Goal: Task Accomplishment & Management: Complete application form

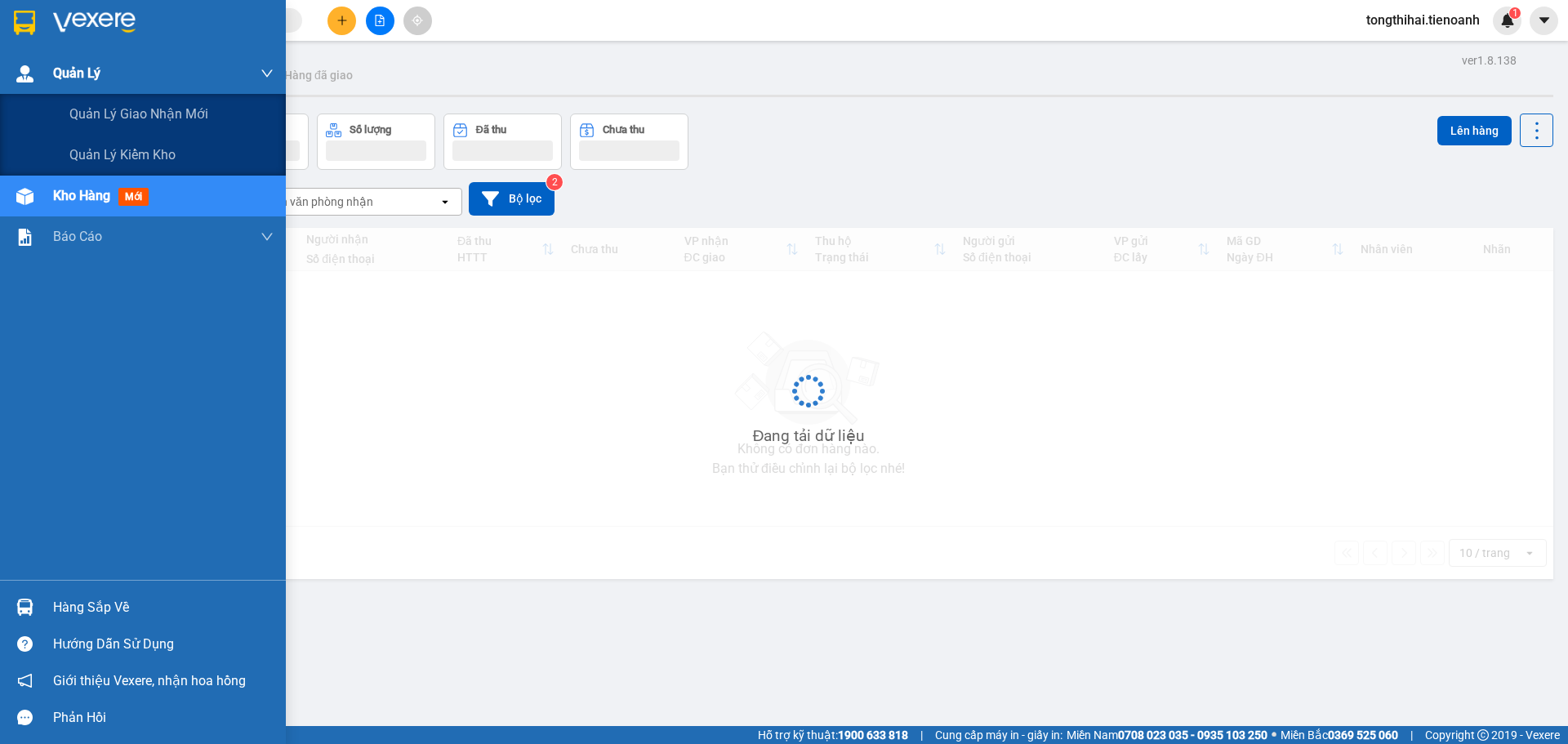
click at [64, 74] on span "Quản Lý" at bounding box center [77, 72] width 48 height 21
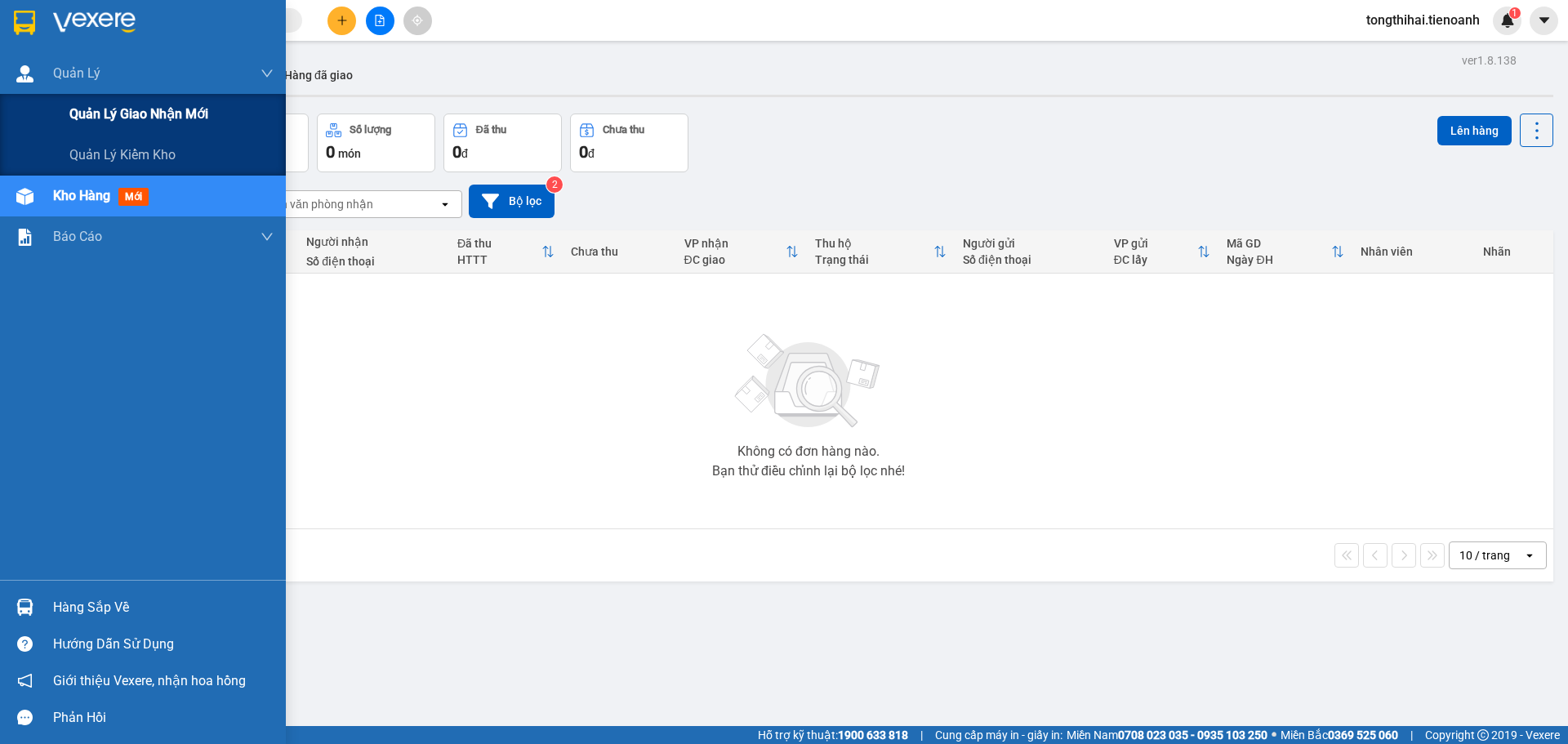
click at [140, 118] on span "Quản lý giao nhận mới" at bounding box center [138, 113] width 139 height 21
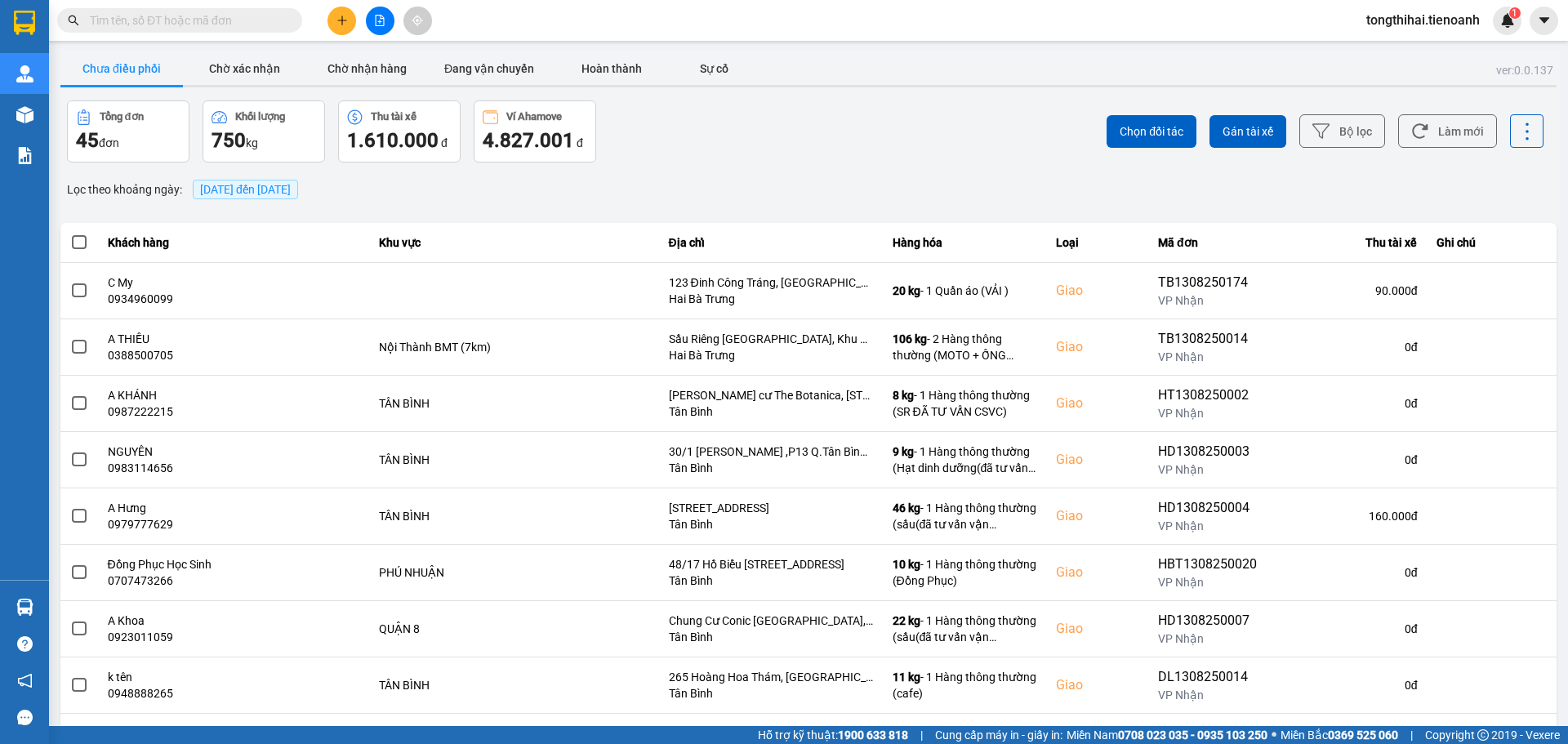
click at [179, 21] on input "text" at bounding box center [186, 21] width 192 height 18
paste input "TD1408250006"
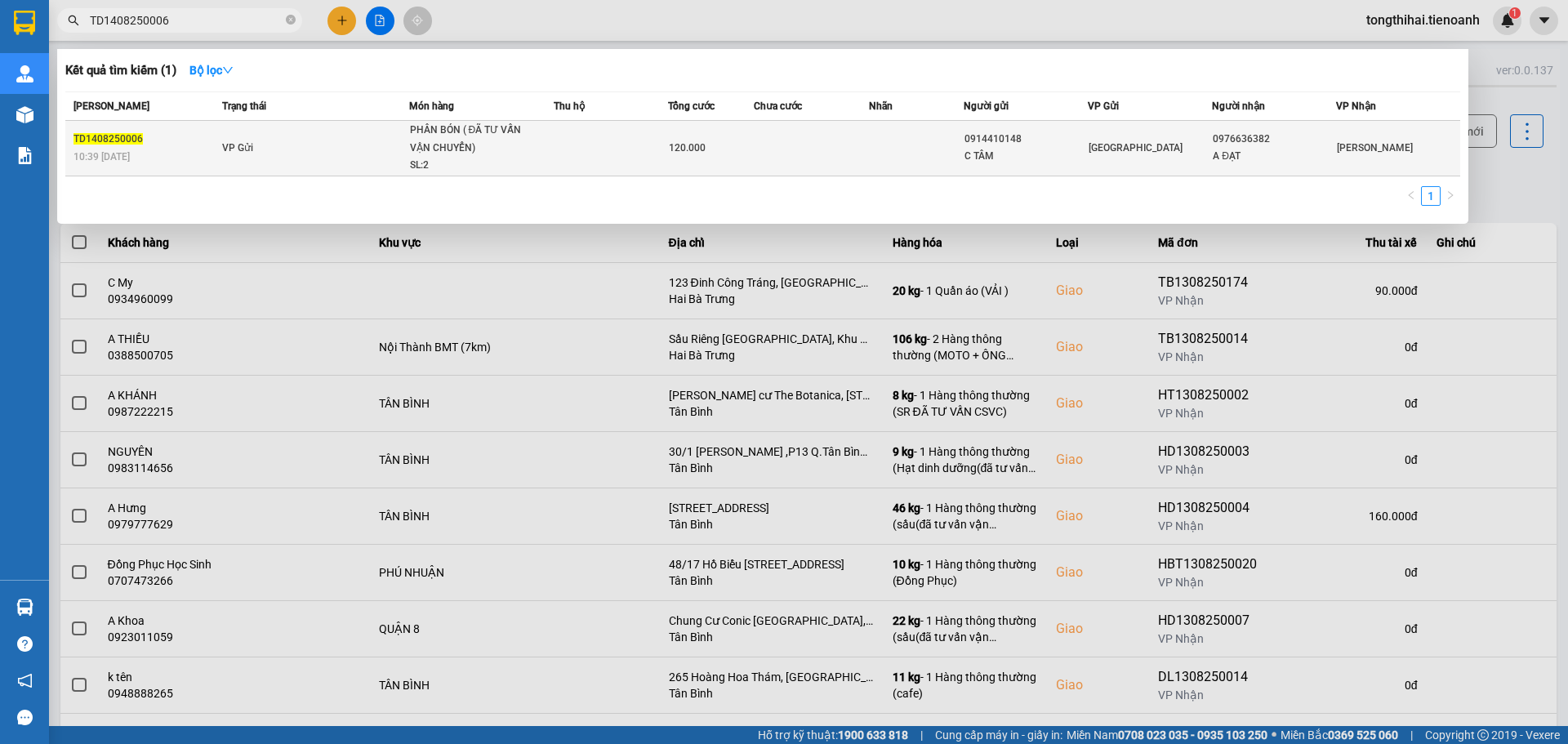
type input "TD1408250006"
click at [478, 159] on div "SL: 2" at bounding box center [471, 166] width 123 height 18
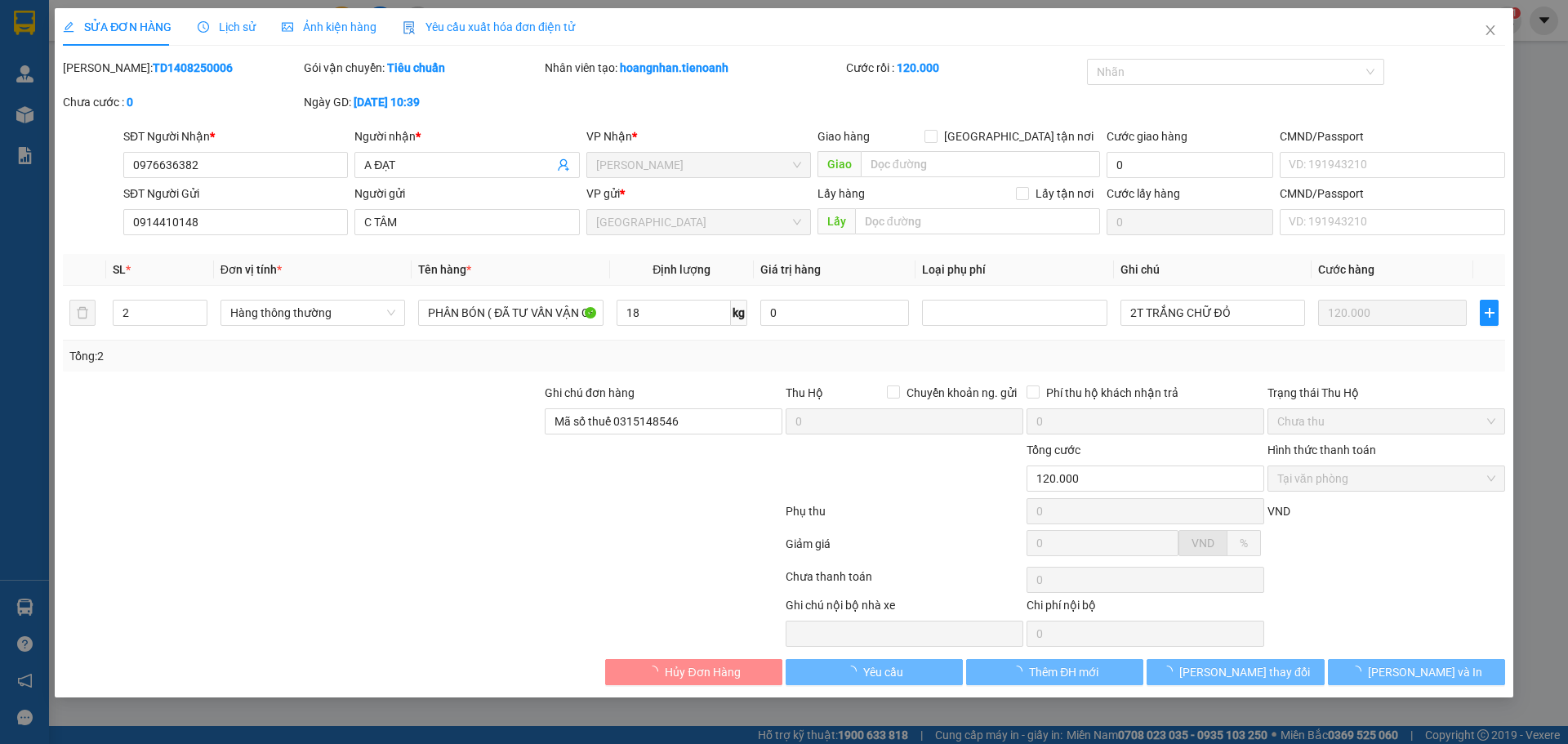
type input "0976636382"
type input "A ĐẠT"
type input "0914410148"
type input "C TÂM"
type input "Mã số thuế 0315148546"
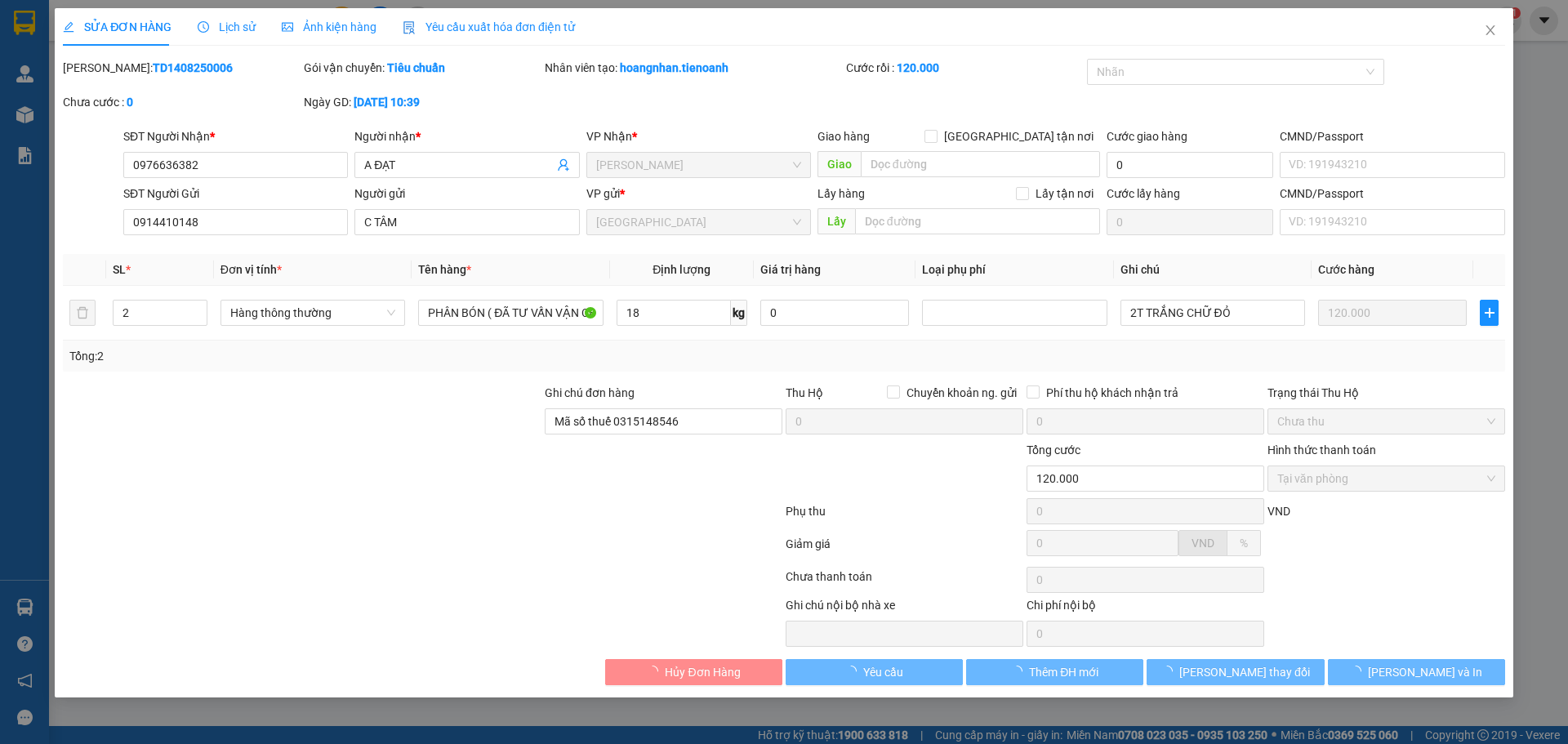
type input "120.000"
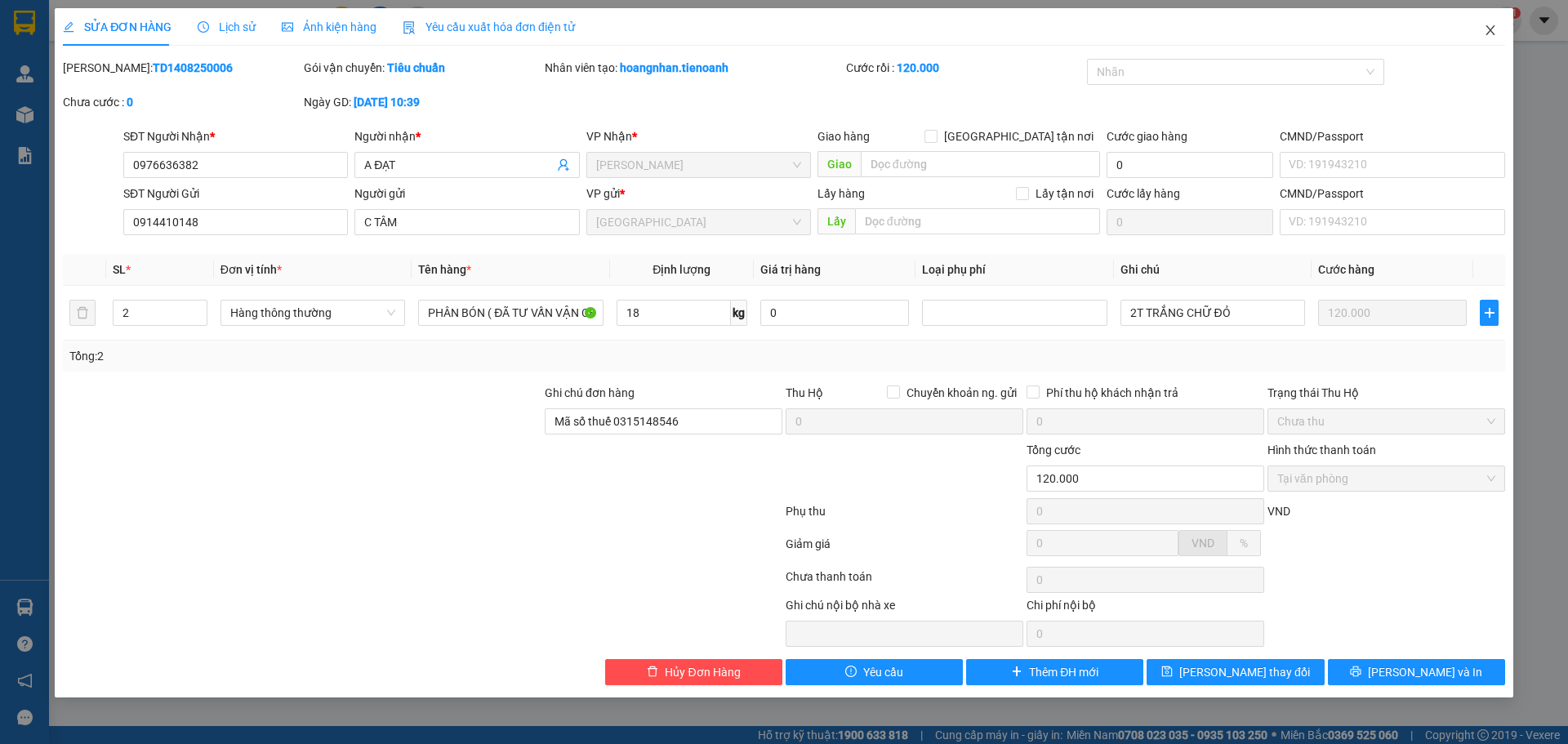
click at [1489, 30] on icon "close" at bounding box center [1489, 30] width 9 height 10
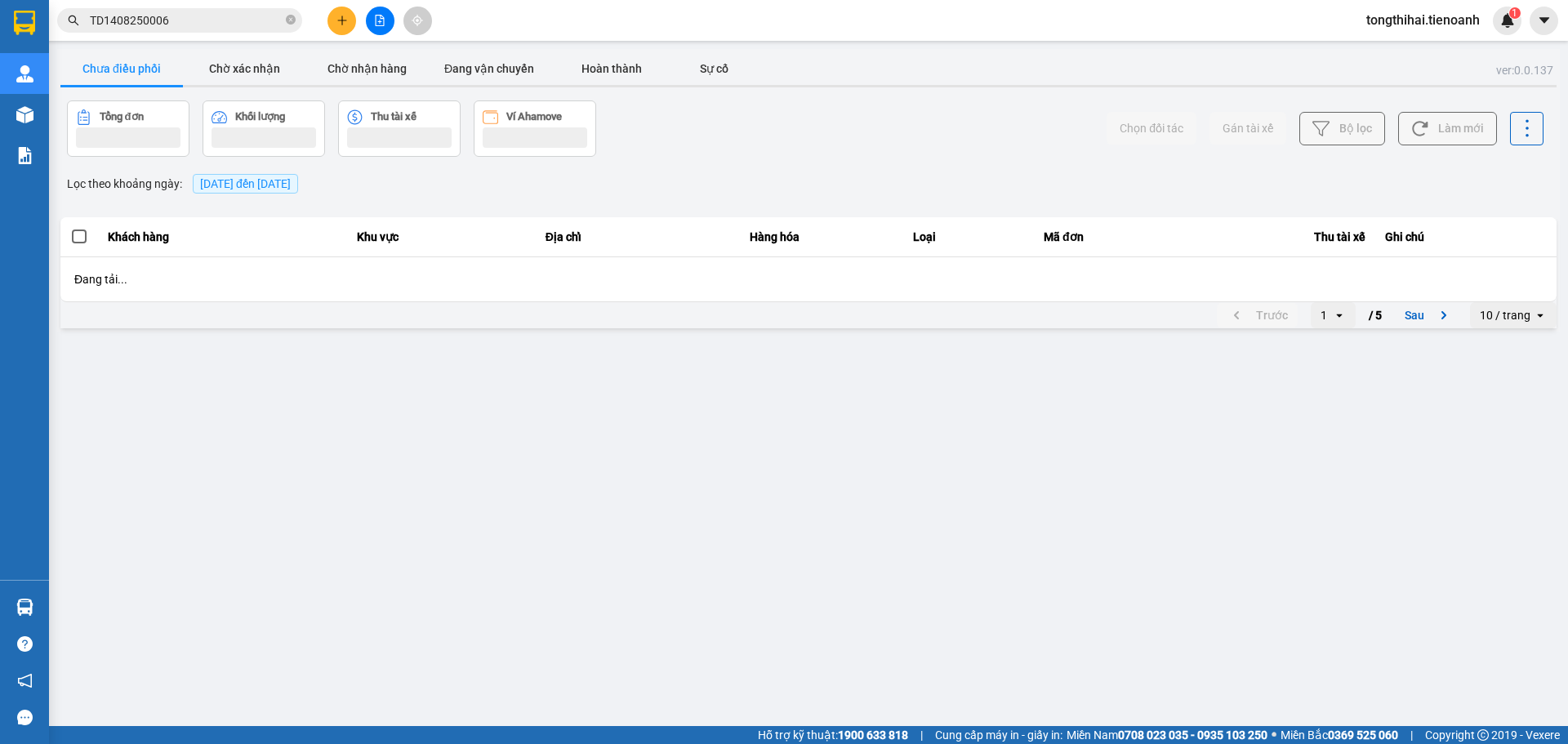
click at [211, 24] on input "TD1408250006" at bounding box center [186, 21] width 192 height 18
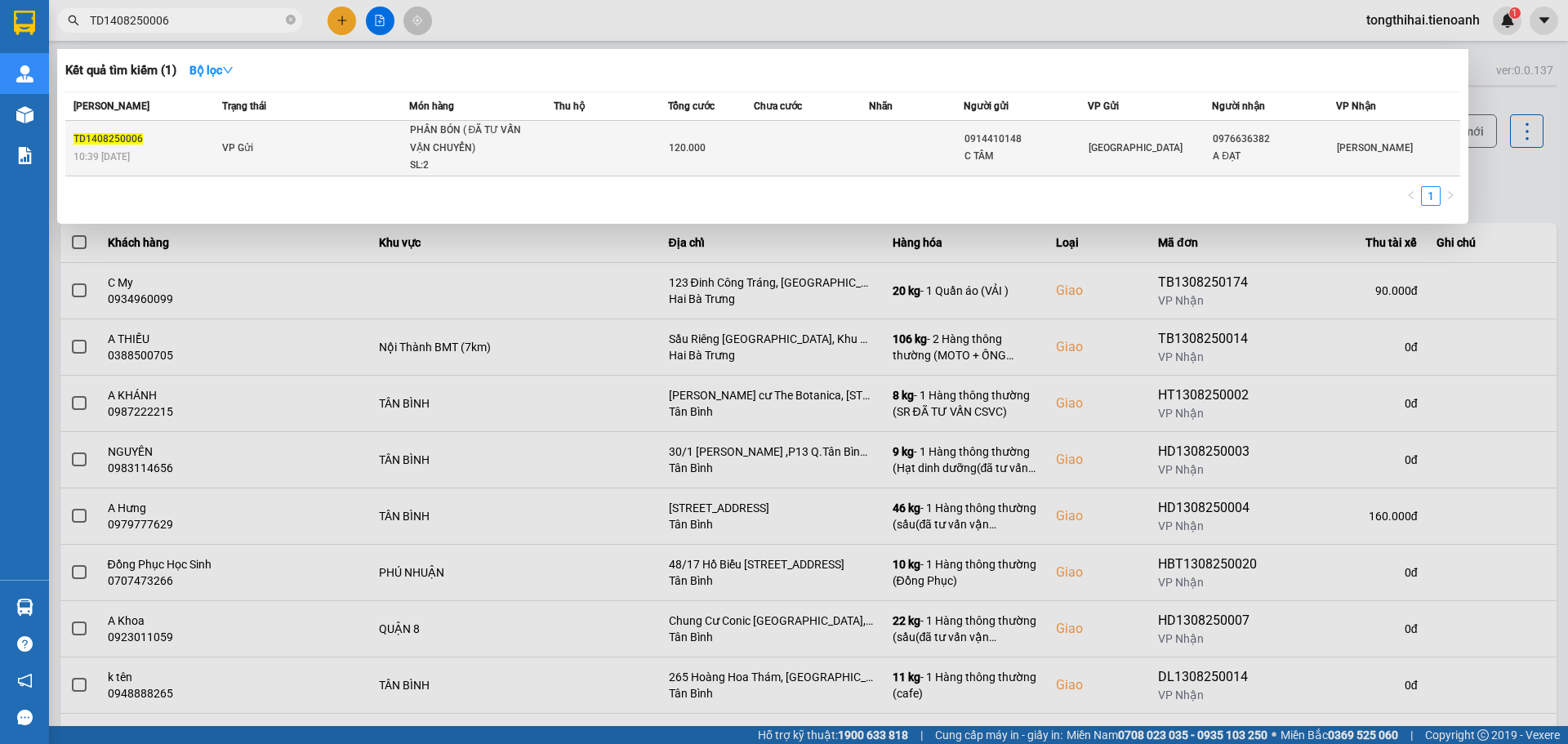
click at [681, 143] on span "120.000" at bounding box center [687, 148] width 37 height 12
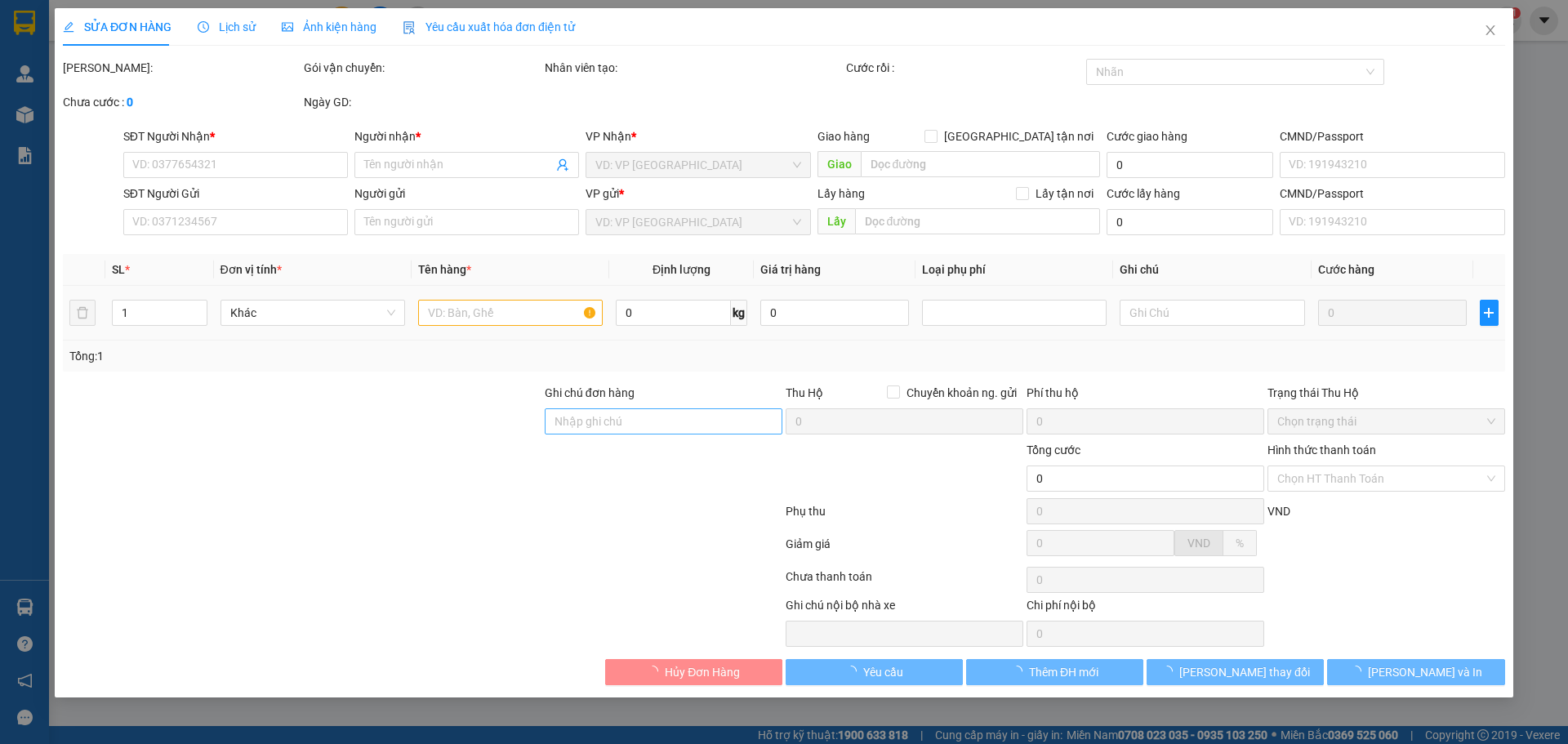
type input "0976636382"
type input "A ĐẠT"
type input "0914410148"
type input "C TÂM"
type input "Mã số thuế 0315148546"
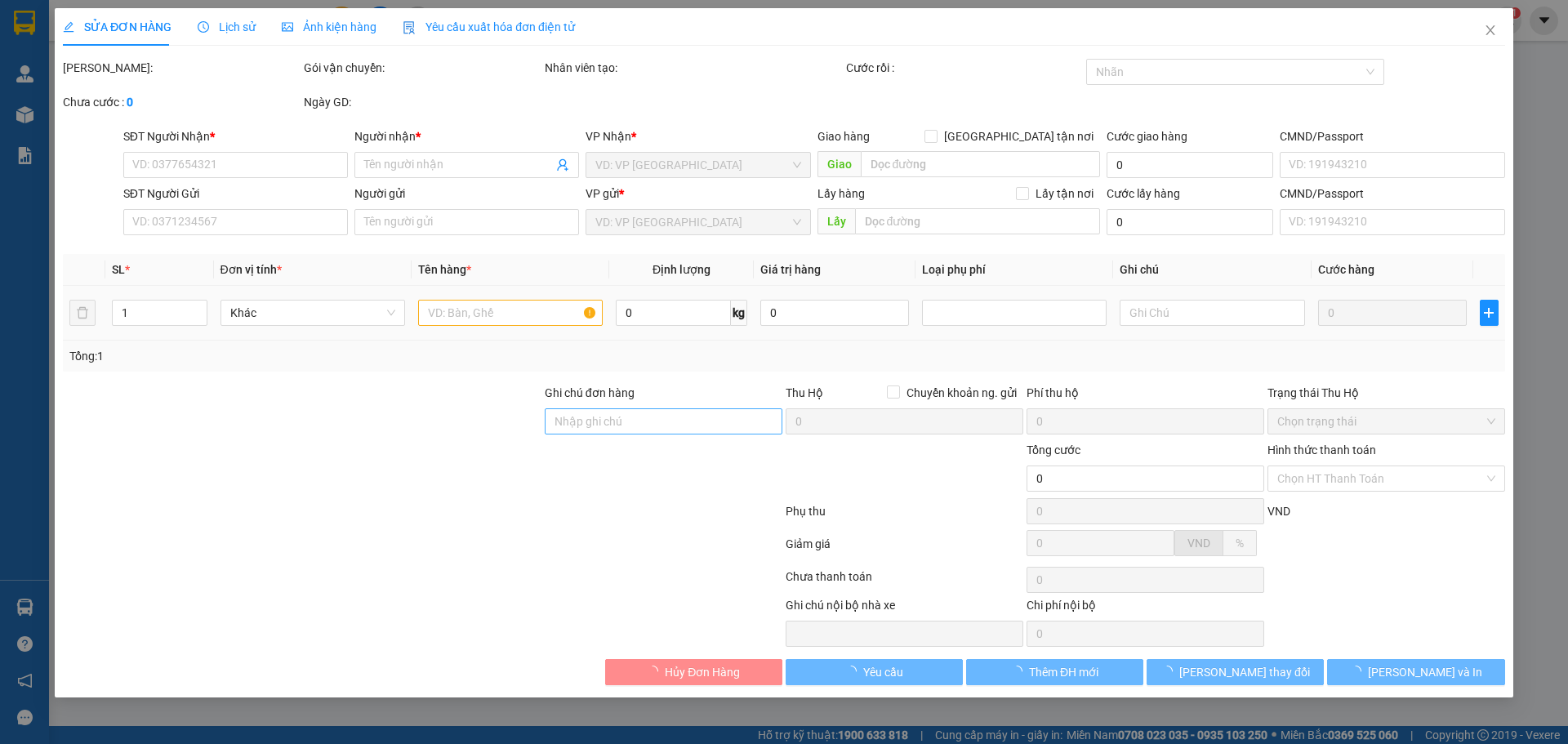
type input "120.000"
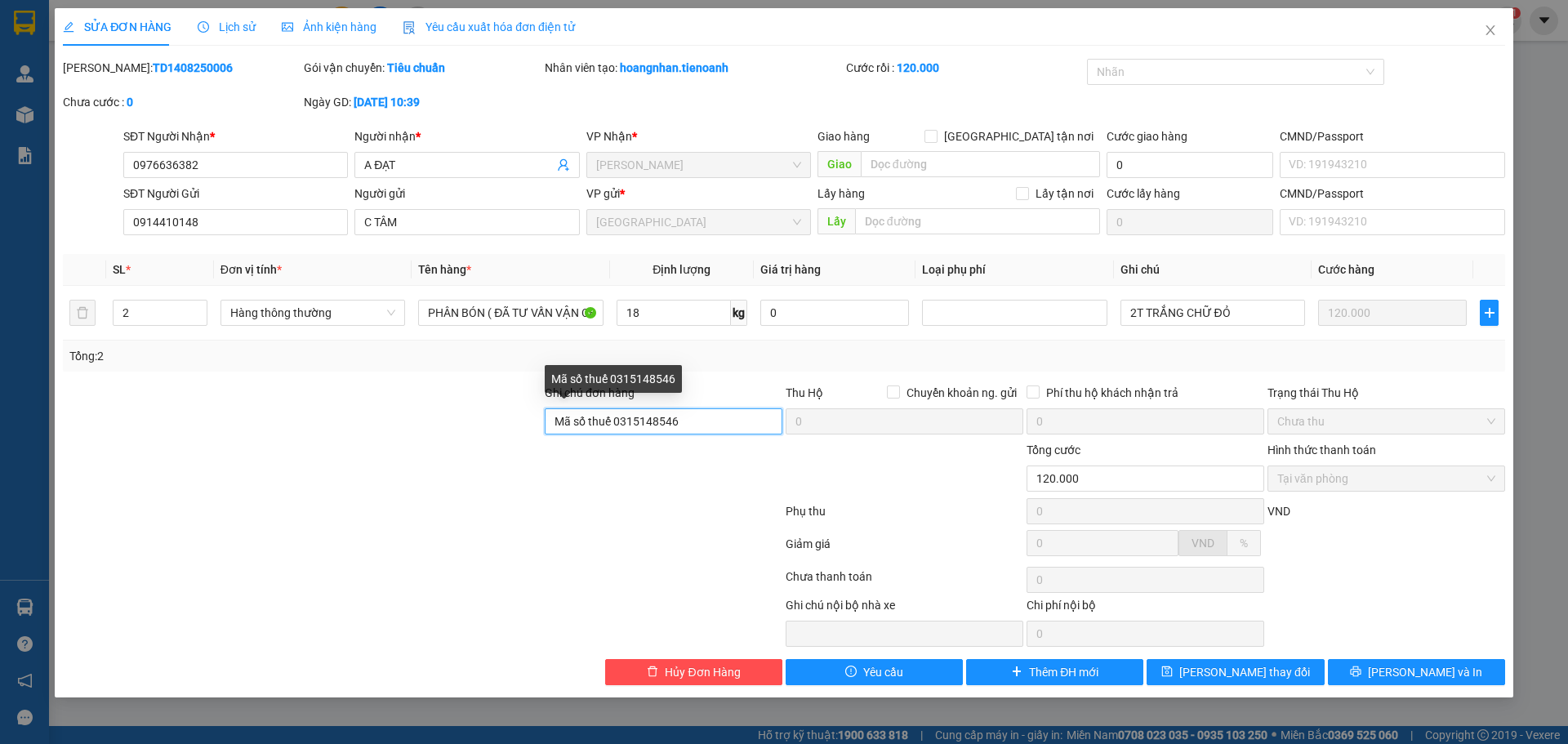
click at [682, 419] on input "Mã số thuế 0315148546" at bounding box center [663, 422] width 238 height 26
paste input "GDH2IK8345E5"
type input "Mã số thuế 0315148546 . mã hóa đơn : GDH2IK8345E5"
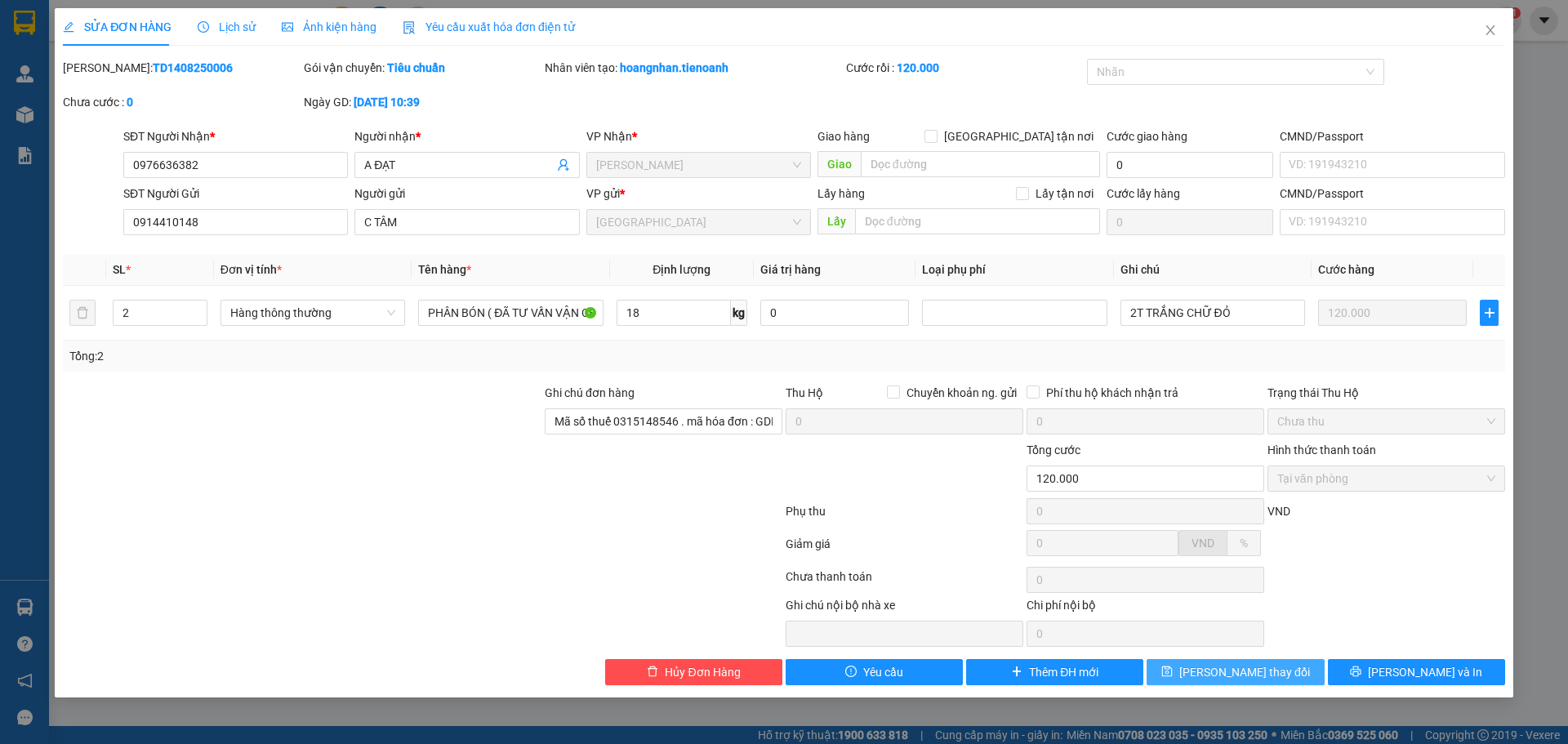
click at [1210, 672] on button "[PERSON_NAME] thay đổi" at bounding box center [1234, 672] width 177 height 26
